Goal: Task Accomplishment & Management: Use online tool/utility

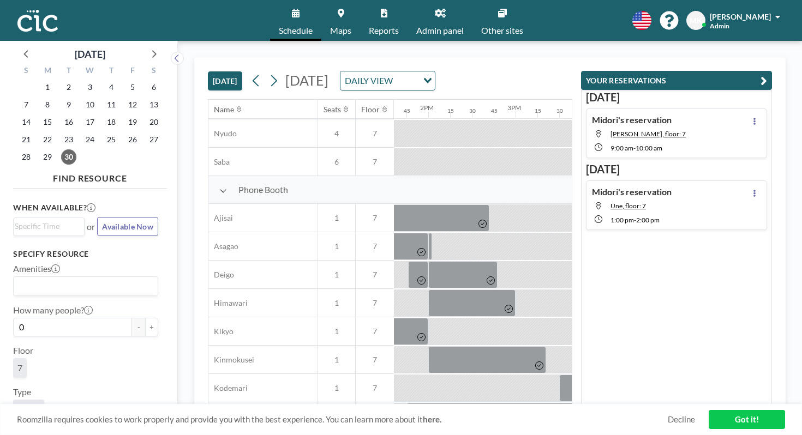
scroll to position [523, 1187]
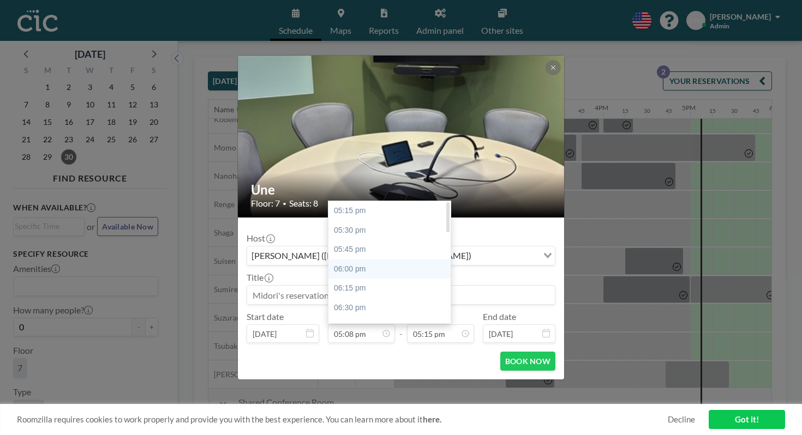
click at [371, 260] on div "06:00 pm" at bounding box center [389, 270] width 122 height 20
type input "06:00 pm"
type input "06:15 pm"
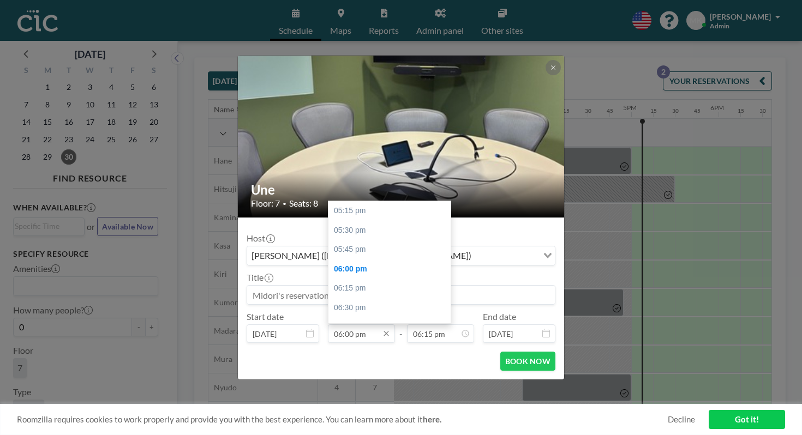
scroll to position [52, 0]
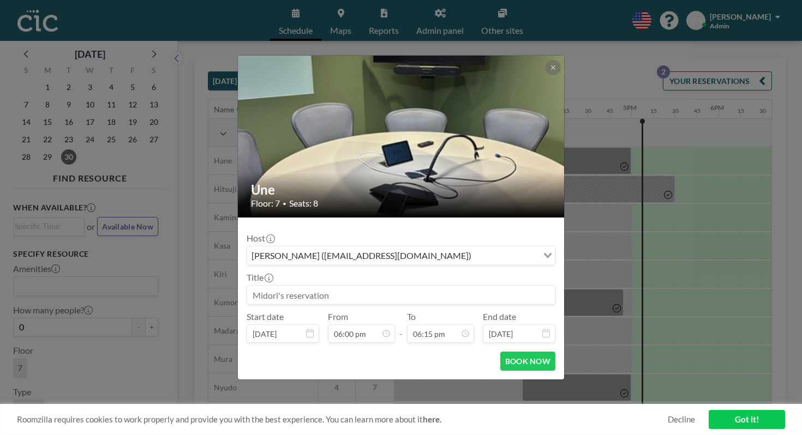
click at [618, 192] on div "Une Floor: 7 • Seats: 8 Host [PERSON_NAME] ([EMAIL_ADDRESS][DOMAIN_NAME]) Loadi…" at bounding box center [401, 217] width 802 height 435
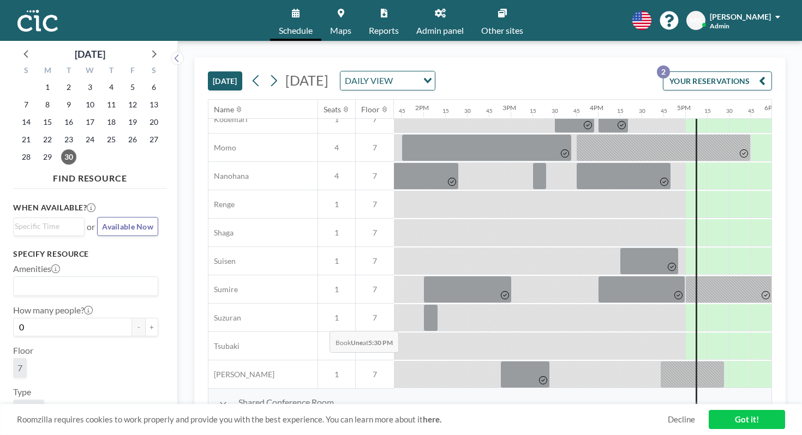
scroll to position [523, 1182]
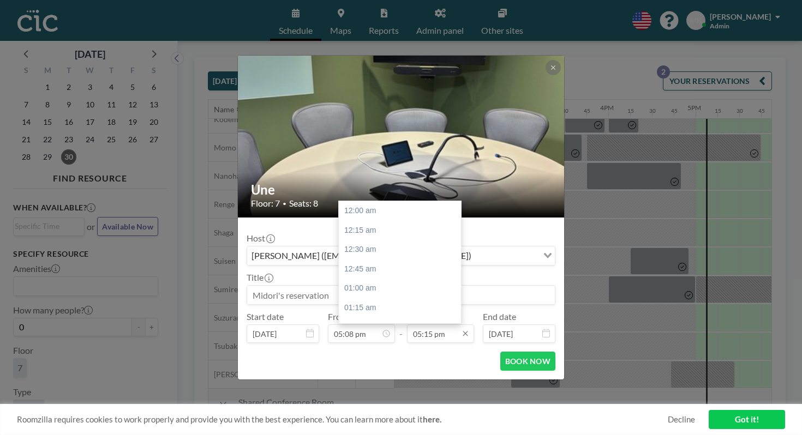
scroll to position [1201, 0]
click at [425, 324] on input "05:15 pm" at bounding box center [440, 333] width 67 height 19
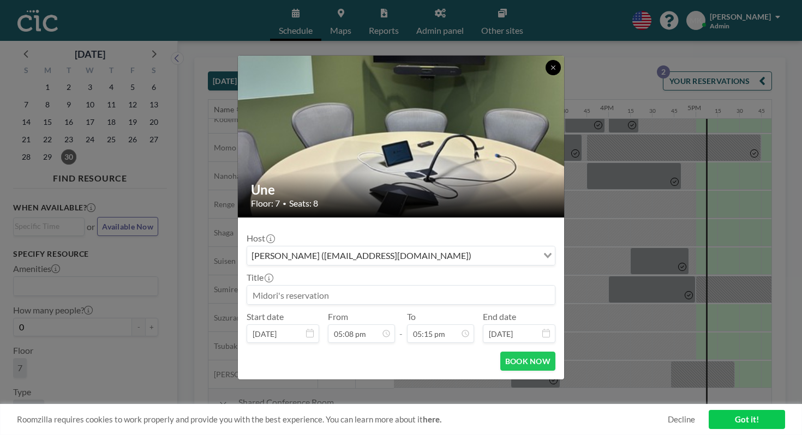
click at [545, 75] on button at bounding box center [552, 67] width 15 height 15
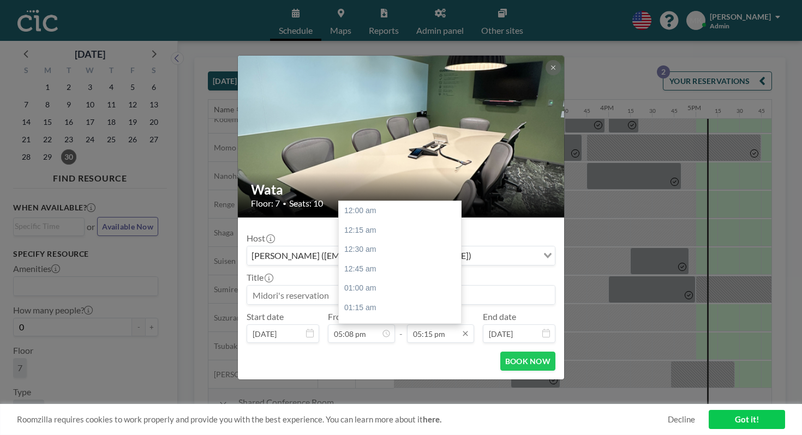
scroll to position [1201, 0]
click at [420, 324] on input "05:15 pm" at bounding box center [440, 333] width 67 height 19
click at [424, 398] on div "06:00 pm" at bounding box center [400, 408] width 122 height 20
type input "06:00 pm"
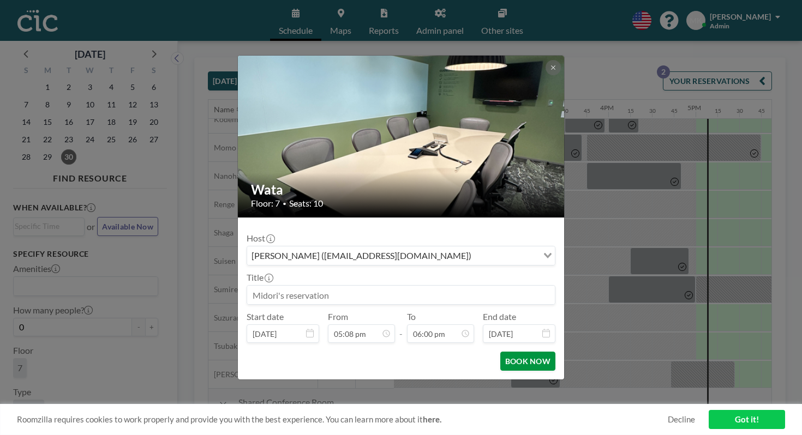
scroll to position [1253, 0]
click at [500, 352] on button "BOOK NOW" at bounding box center [527, 361] width 55 height 19
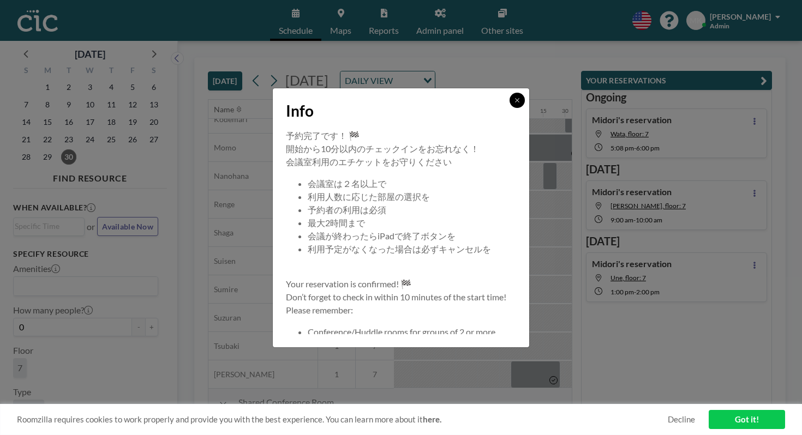
click at [514, 104] on icon at bounding box center [517, 100] width 7 height 7
